Goal: Information Seeking & Learning: Learn about a topic

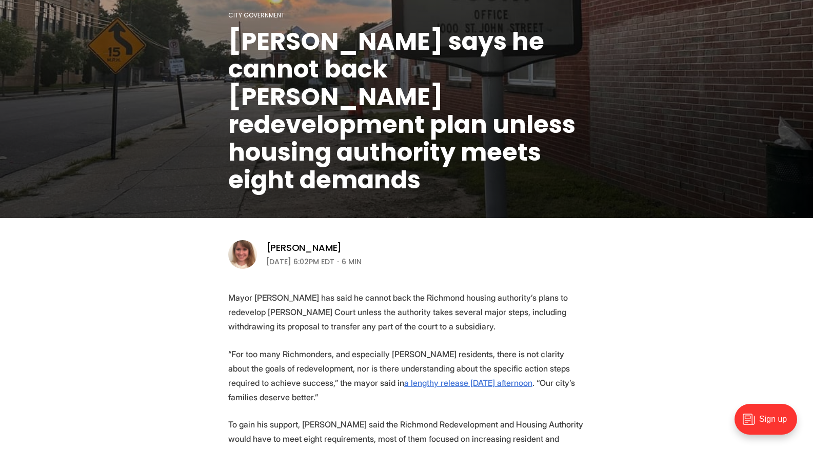
scroll to position [120, 0]
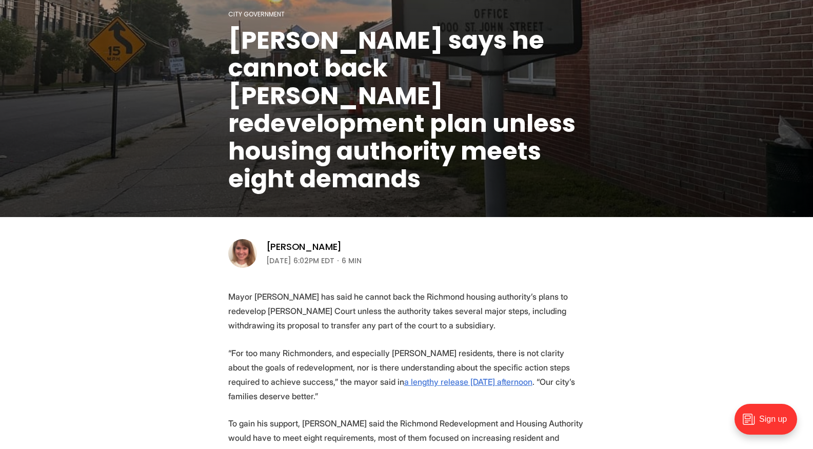
drag, startPoint x: 313, startPoint y: 301, endPoint x: 400, endPoint y: 323, distance: 90.0
click at [400, 323] on p "Mayor [PERSON_NAME] has said he cannot back the Richmond housing authority’s pl…" at bounding box center [406, 310] width 357 height 43
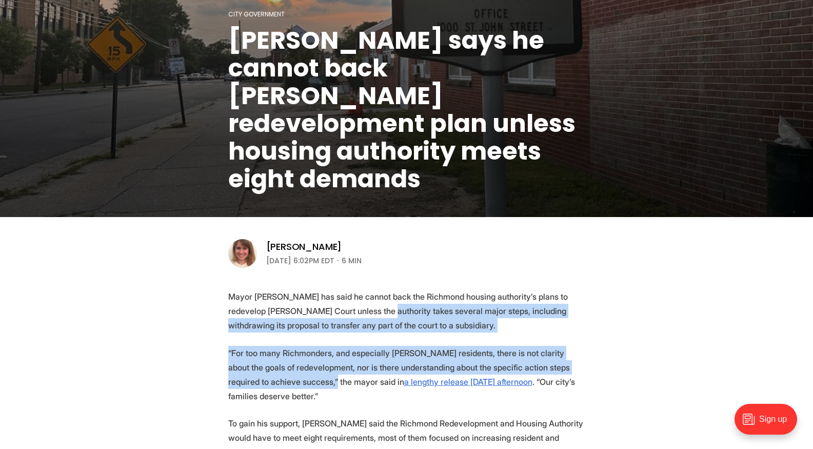
drag, startPoint x: 343, startPoint y: 311, endPoint x: 288, endPoint y: 387, distance: 94.4
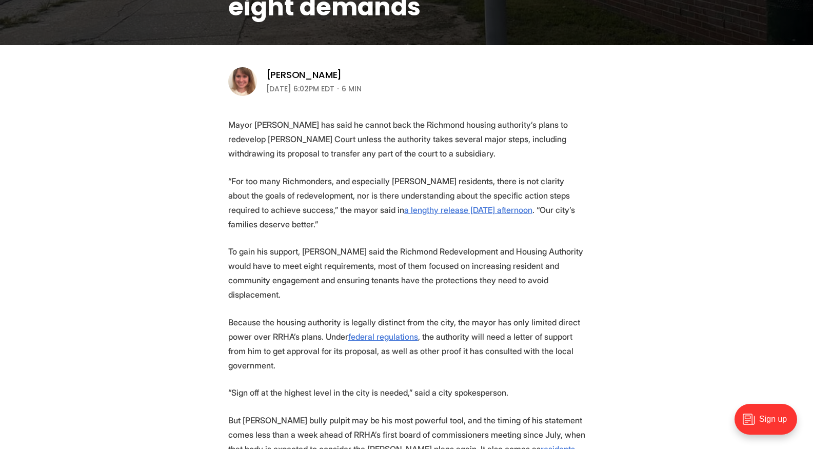
scroll to position [351, 0]
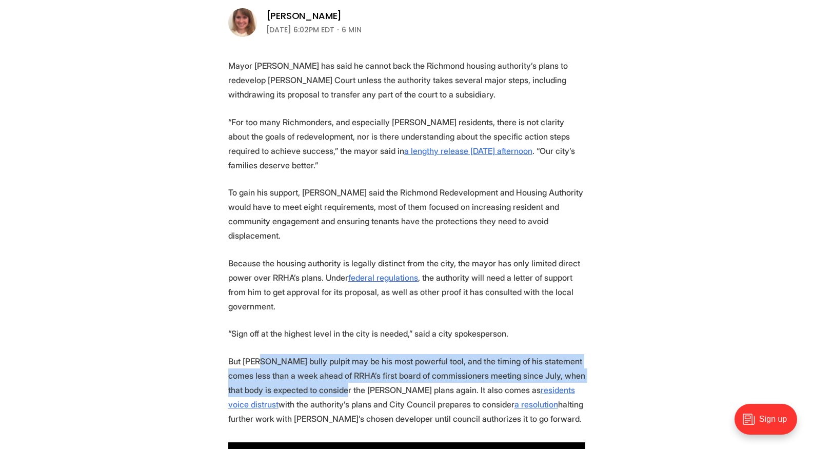
drag, startPoint x: 258, startPoint y: 347, endPoint x: 319, endPoint y: 373, distance: 66.9
click at [319, 373] on p "But [PERSON_NAME] bully pulpit may be his most powerful tool, and the timing of…" at bounding box center [406, 390] width 357 height 72
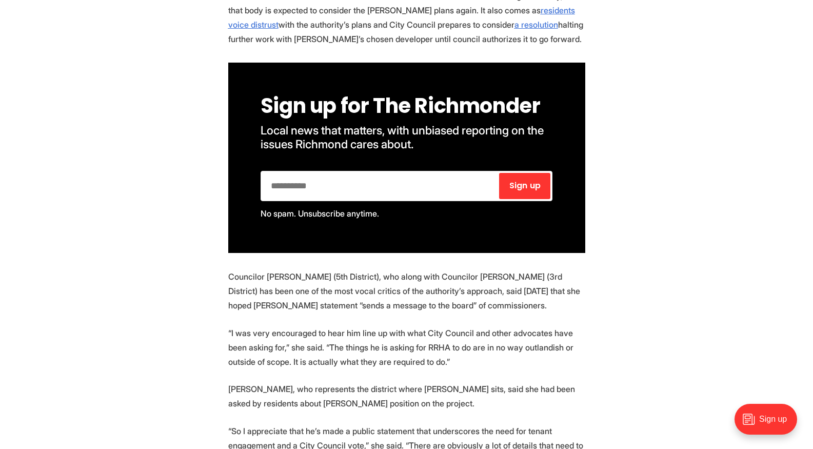
scroll to position [731, 0]
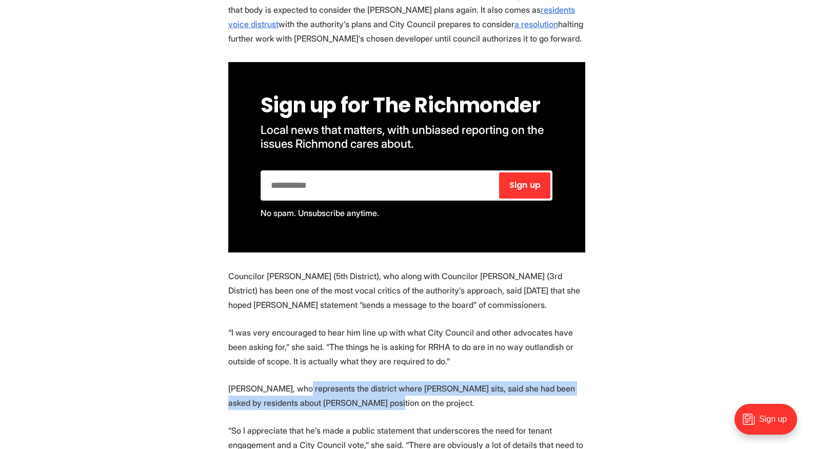
drag, startPoint x: 297, startPoint y: 370, endPoint x: 394, endPoint y: 394, distance: 100.0
click at [394, 394] on p "[PERSON_NAME], who represents the district where [PERSON_NAME] sits, said she h…" at bounding box center [406, 395] width 357 height 29
drag, startPoint x: 394, startPoint y: 394, endPoint x: 226, endPoint y: 374, distance: 169.1
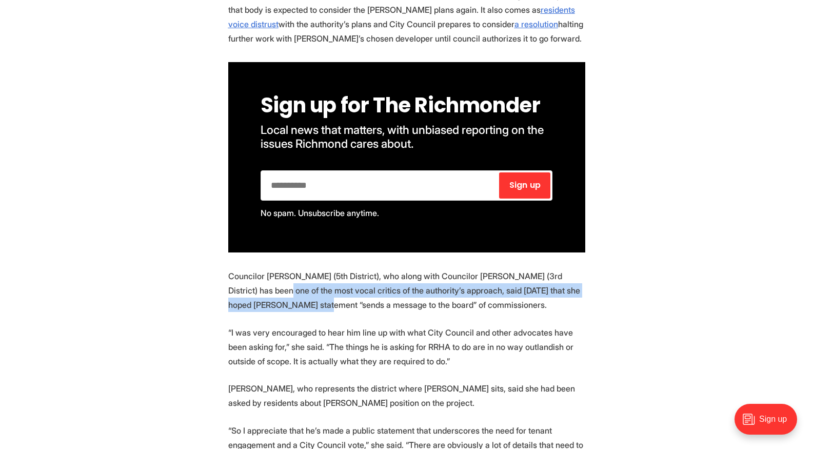
drag, startPoint x: 242, startPoint y: 270, endPoint x: 285, endPoint y: 289, distance: 47.8
click at [286, 289] on p "Councilor [PERSON_NAME] (5th District), who along with Councilor [PERSON_NAME] …" at bounding box center [406, 290] width 357 height 43
click at [285, 289] on p "Councilor [PERSON_NAME] (5th District), who along with Councilor [PERSON_NAME] …" at bounding box center [406, 290] width 357 height 43
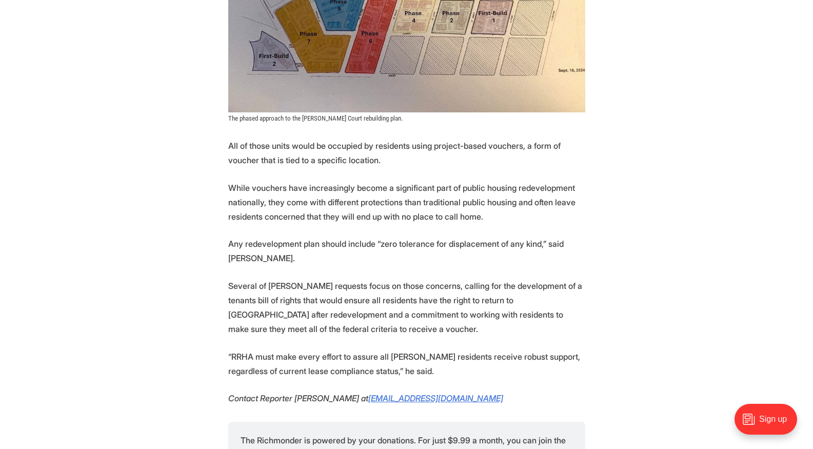
scroll to position [2452, 0]
